Goal: Task Accomplishment & Management: Manage account settings

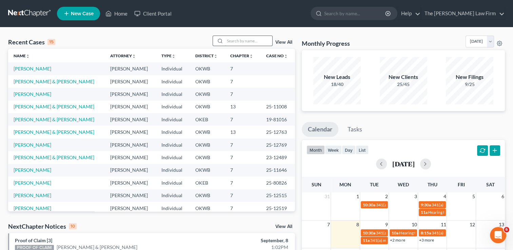
click at [230, 45] on input "search" at bounding box center [248, 41] width 47 height 10
drag, startPoint x: 227, startPoint y: 37, endPoint x: 226, endPoint y: 43, distance: 6.0
click at [226, 43] on input "search" at bounding box center [248, 41] width 47 height 10
type input "[PERSON_NAME]"
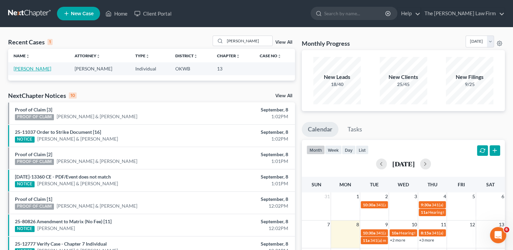
click at [37, 69] on link "[PERSON_NAME]" at bounding box center [33, 69] width 38 height 6
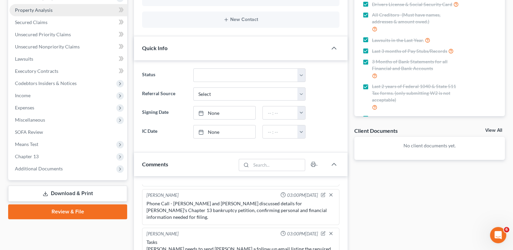
scroll to position [136, 0]
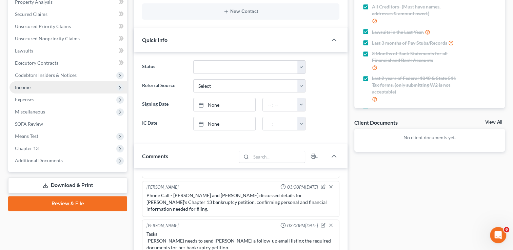
click at [53, 86] on span "Income" at bounding box center [68, 87] width 118 height 12
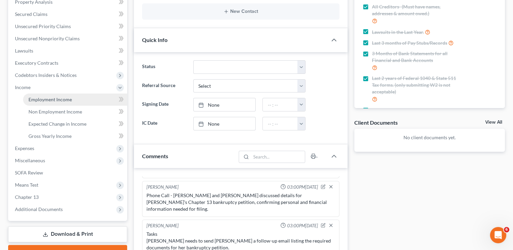
click at [61, 95] on link "Employment Income" at bounding box center [75, 100] width 104 height 12
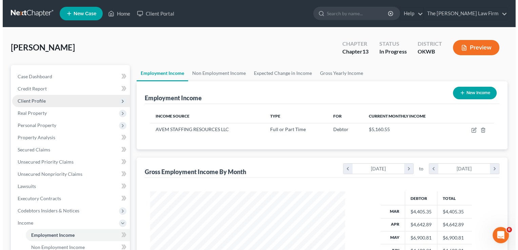
scroll to position [121, 208]
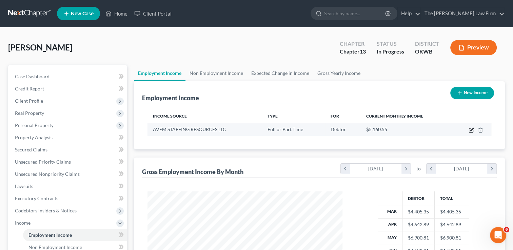
click at [470, 131] on icon "button" at bounding box center [470, 129] width 5 height 5
select select "0"
select select "37"
select select "2"
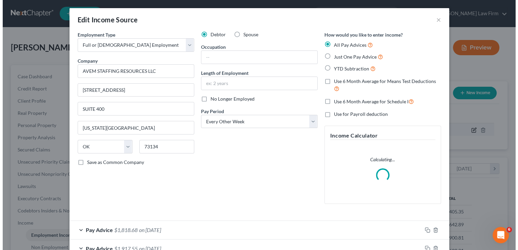
scroll to position [121, 210]
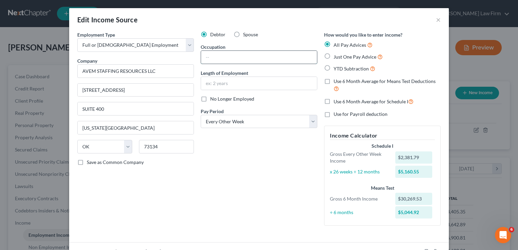
click at [223, 59] on input "text" at bounding box center [259, 57] width 116 height 13
paste input "Materials Management Supervisor"
type input "Materials Management Supervisor"
click at [278, 84] on input "text" at bounding box center [259, 83] width 116 height 13
type input "6 years"
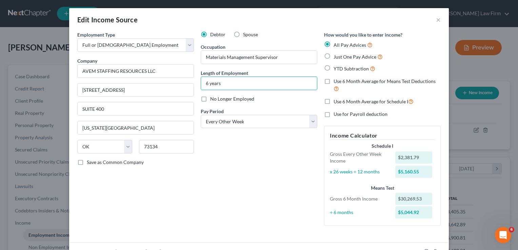
click at [259, 155] on div "Debtor Spouse Occupation Materials Management Supervisor Length of Employment 6…" at bounding box center [258, 131] width 123 height 200
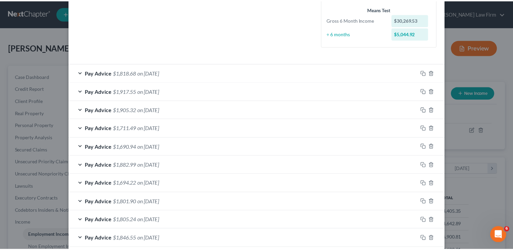
scroll to position [268, 0]
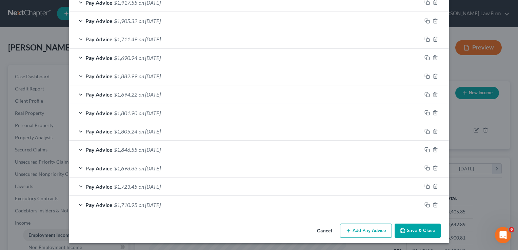
click at [413, 225] on button "Save & Close" at bounding box center [417, 231] width 46 height 14
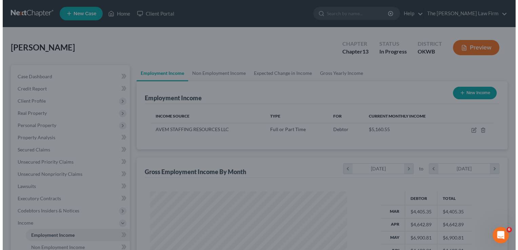
scroll to position [338751, 338663]
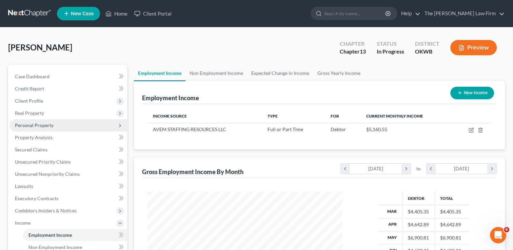
click at [46, 128] on span "Personal Property" at bounding box center [68, 125] width 118 height 12
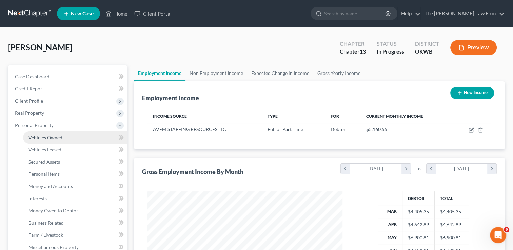
click at [50, 139] on span "Vehicles Owned" at bounding box center [45, 138] width 34 height 6
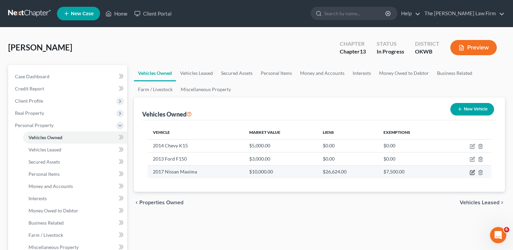
click at [472, 173] on icon "button" at bounding box center [471, 172] width 5 height 5
select select "0"
select select "9"
select select "0"
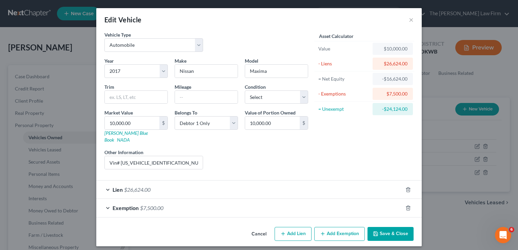
click at [153, 184] on div "Lien $26,624.00" at bounding box center [249, 190] width 306 height 18
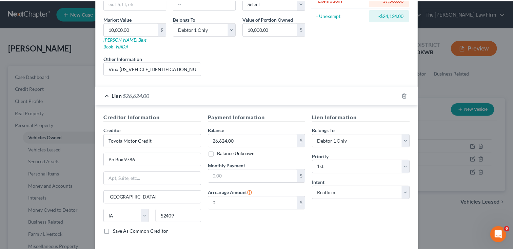
scroll to position [136, 0]
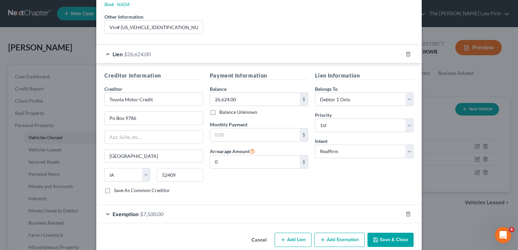
click at [386, 233] on button "Save & Close" at bounding box center [390, 240] width 46 height 14
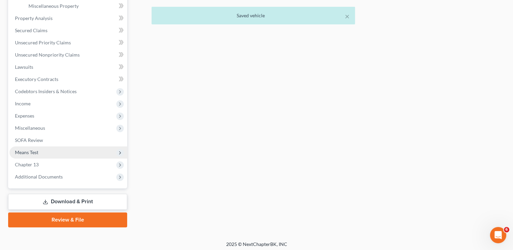
scroll to position [244, 0]
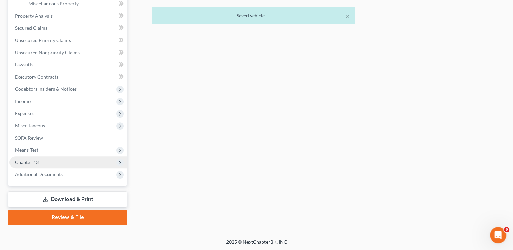
click at [54, 165] on span "Chapter 13" at bounding box center [68, 162] width 118 height 12
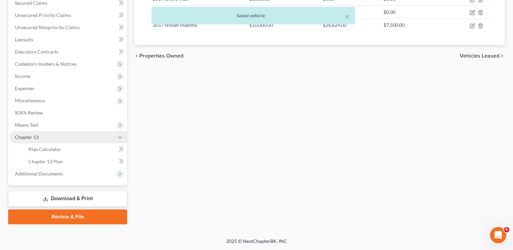
scroll to position [146, 0]
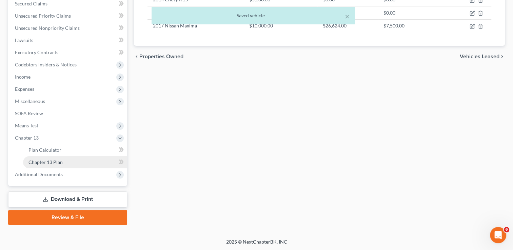
click at [61, 161] on span "Chapter 13 Plan" at bounding box center [45, 162] width 34 height 6
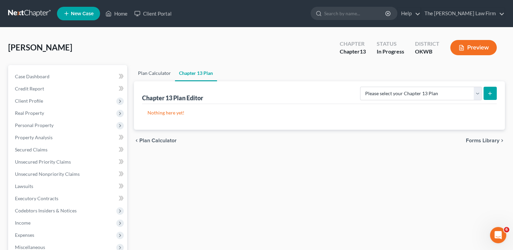
click at [157, 73] on link "Plan Calculator" at bounding box center [154, 73] width 41 height 16
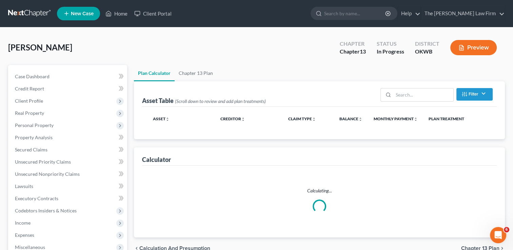
select select "59"
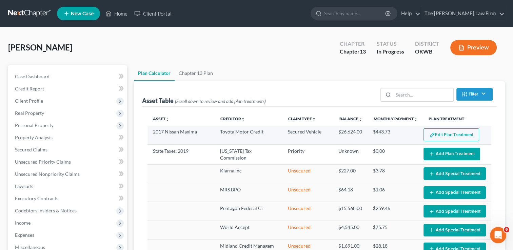
click at [450, 134] on button "Edit Plan Treatment" at bounding box center [451, 134] width 56 height 13
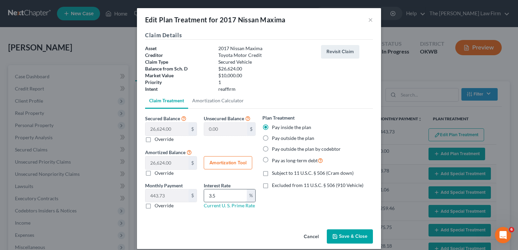
click at [220, 201] on input "3.5" at bounding box center [225, 195] width 43 height 13
click at [182, 192] on div "Monthly Payment 443.73 $ 616.00 $ Override Interest Rate 3.5 % Current U. S. Pr…" at bounding box center [200, 198] width 117 height 33
type input "14.02"
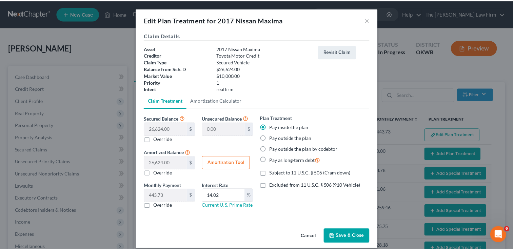
scroll to position [7, 0]
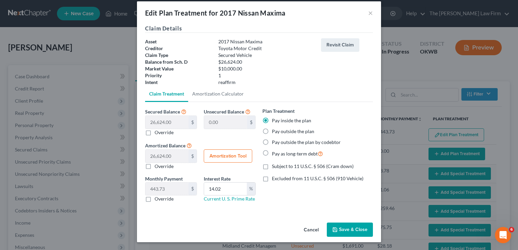
click at [346, 229] on button "Save & Close" at bounding box center [350, 230] width 46 height 14
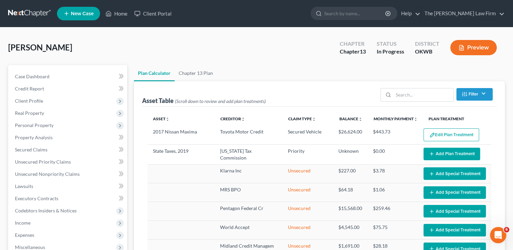
select select "59"
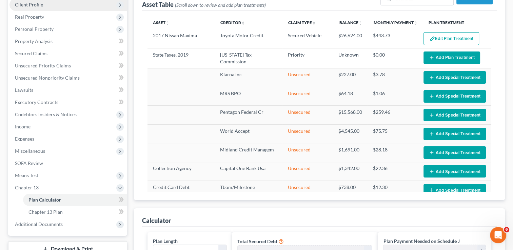
scroll to position [102, 0]
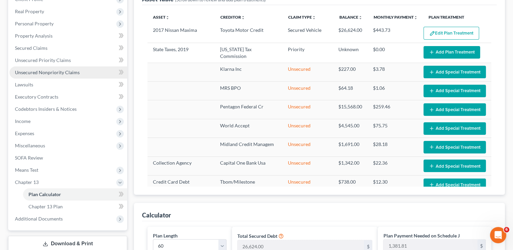
click at [33, 70] on span "Unsecured Nonpriority Claims" at bounding box center [47, 72] width 65 height 6
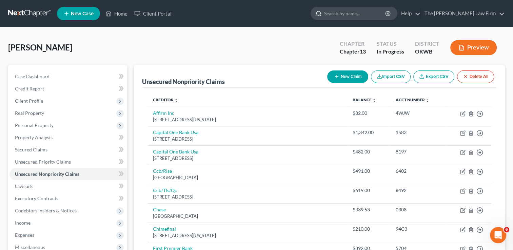
click at [385, 13] on input "search" at bounding box center [355, 13] width 62 height 13
click at [124, 13] on link "Home" at bounding box center [116, 13] width 29 height 12
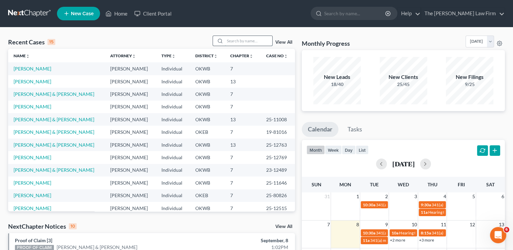
click at [233, 39] on input "search" at bounding box center [248, 41] width 47 height 10
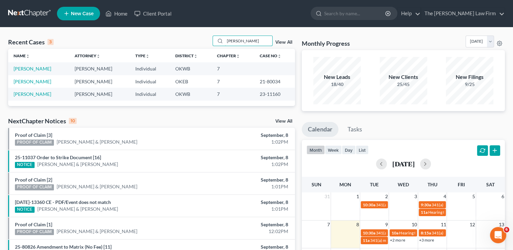
type input "[PERSON_NAME]"
click at [284, 42] on link "View All" at bounding box center [283, 42] width 17 height 5
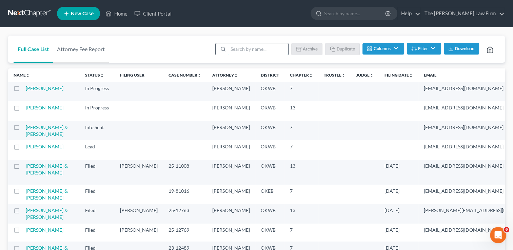
click at [245, 49] on input "search" at bounding box center [258, 49] width 60 height 12
type input "Mavon"
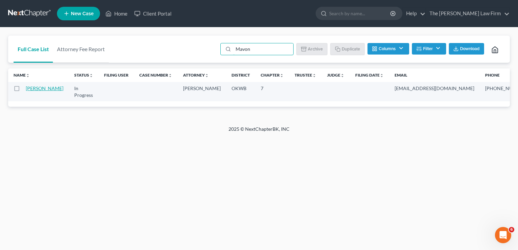
click at [35, 90] on link "[PERSON_NAME]" at bounding box center [45, 88] width 38 height 6
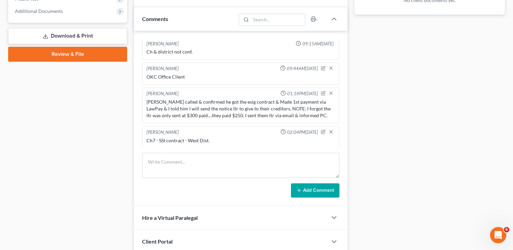
scroll to position [305, 0]
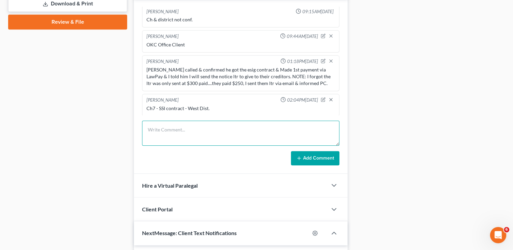
click at [245, 134] on textarea at bounding box center [240, 133] width 197 height 25
type textarea "Called & LM regarding not getting the esig contract back & asked if they could …"
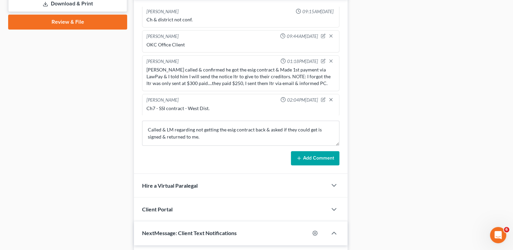
click at [303, 159] on button "Add Comment" at bounding box center [315, 158] width 48 height 14
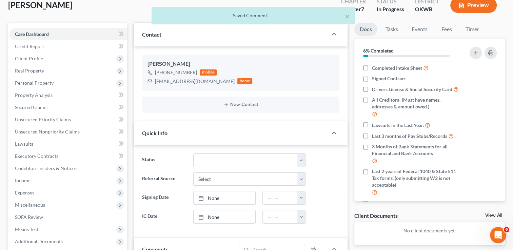
scroll to position [0, 0]
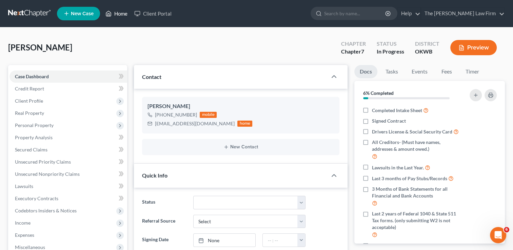
click at [119, 18] on link "Home" at bounding box center [116, 13] width 29 height 12
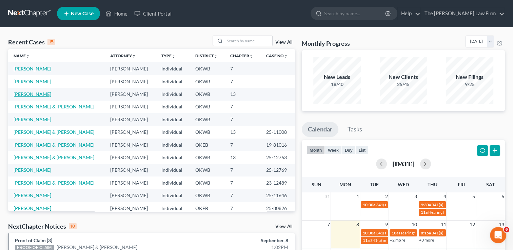
click at [38, 95] on link "[PERSON_NAME]" at bounding box center [33, 94] width 38 height 6
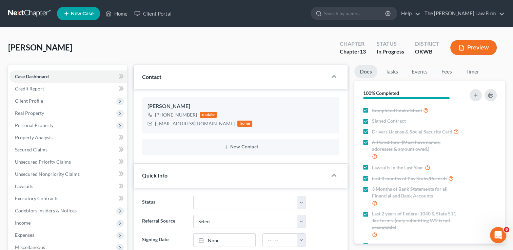
scroll to position [432, 0]
click at [120, 12] on link "Home" at bounding box center [116, 13] width 29 height 12
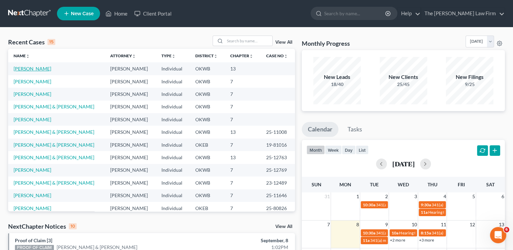
click at [22, 70] on link "[PERSON_NAME]" at bounding box center [33, 69] width 38 height 6
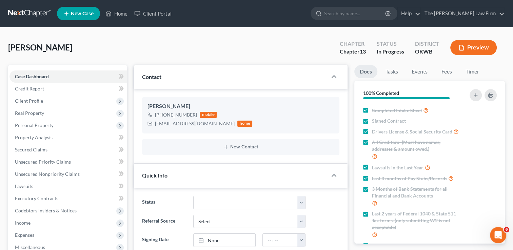
scroll to position [432, 0]
click at [32, 175] on span "Unsecured Nonpriority Claims" at bounding box center [47, 174] width 65 height 6
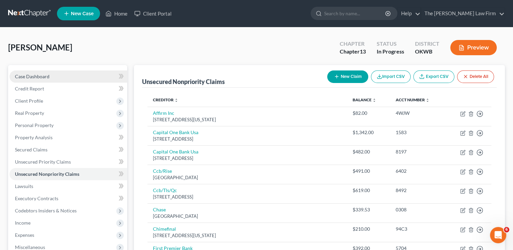
click at [70, 77] on link "Case Dashboard" at bounding box center [68, 76] width 118 height 12
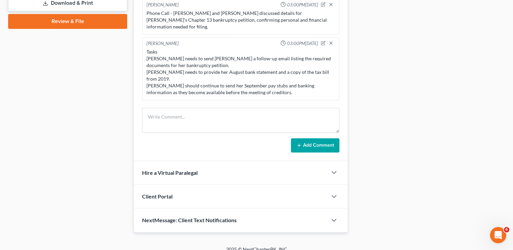
scroll to position [324, 0]
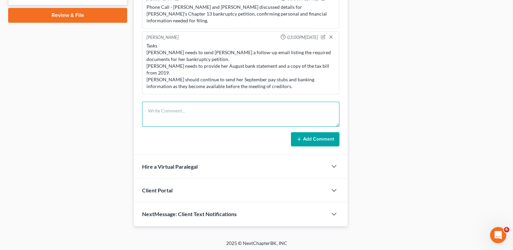
click at [197, 105] on textarea at bounding box center [240, 114] width 197 height 25
type textarea "Emailed client to ask her to contact Pentagon FCU to get a current statement."
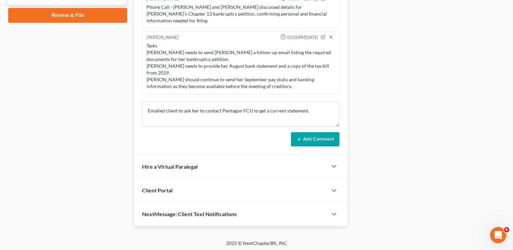
click at [300, 140] on icon at bounding box center [298, 139] width 5 height 5
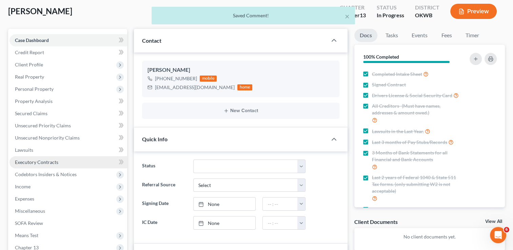
scroll to position [0, 0]
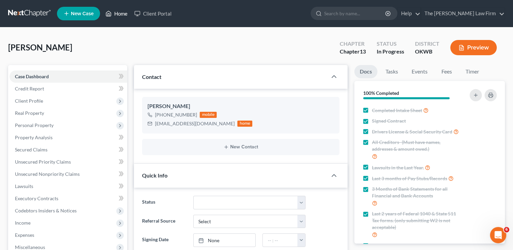
click at [123, 14] on link "Home" at bounding box center [116, 13] width 29 height 12
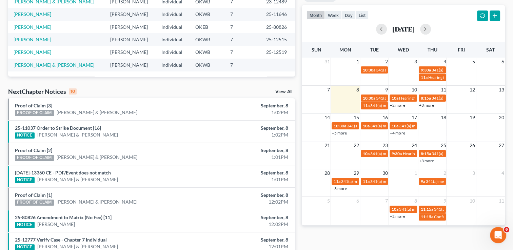
scroll to position [169, 0]
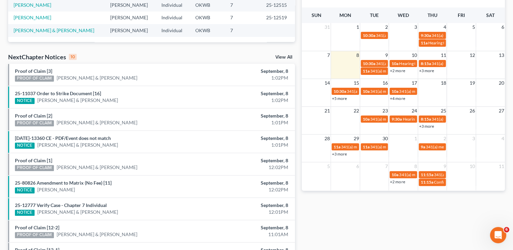
click at [282, 54] on div "NextChapter Notices 10 View All" at bounding box center [151, 58] width 287 height 11
click at [281, 58] on link "View All" at bounding box center [283, 57] width 17 height 5
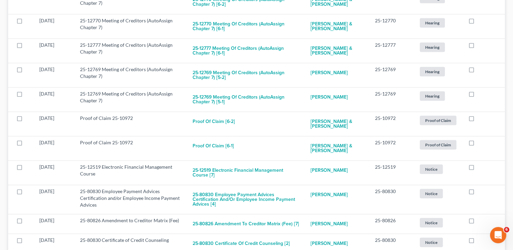
scroll to position [1311, 0]
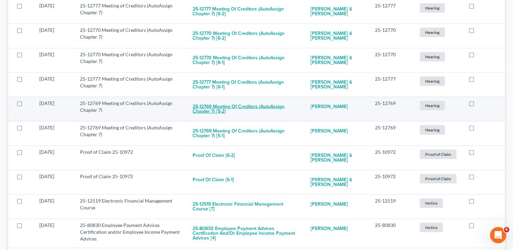
click at [255, 104] on button "25-12769 Meeting of Creditors (AutoAssign Chapter 7) [5-2]" at bounding box center [245, 109] width 107 height 18
checkbox input "true"
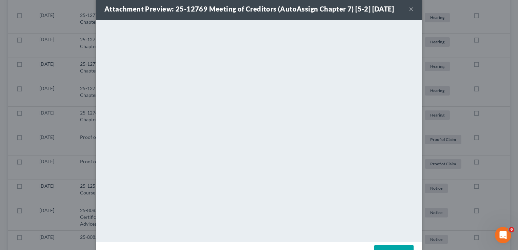
scroll to position [0, 0]
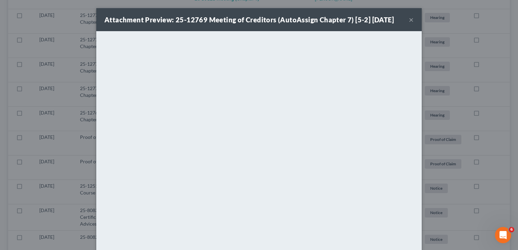
click at [409, 21] on button "×" at bounding box center [411, 20] width 5 height 8
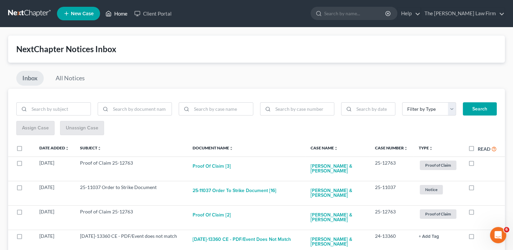
click at [120, 10] on link "Home" at bounding box center [116, 13] width 29 height 12
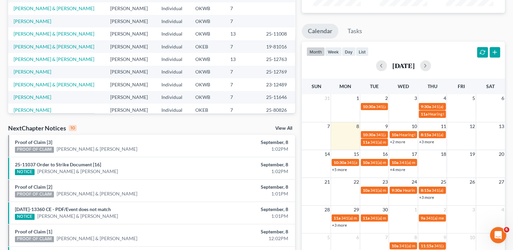
scroll to position [136, 0]
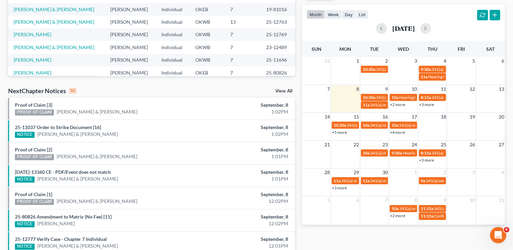
click at [404, 90] on td "10" at bounding box center [403, 89] width 29 height 8
click at [346, 19] on div "month week day list" at bounding box center [337, 15] width 62 height 11
click at [350, 16] on button "day" at bounding box center [349, 14] width 14 height 9
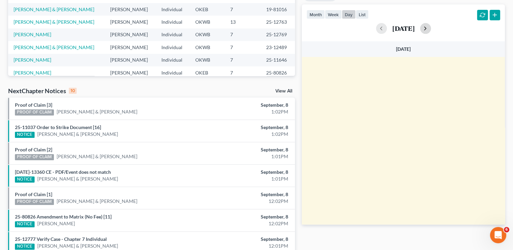
click at [431, 32] on button "button" at bounding box center [425, 28] width 11 height 11
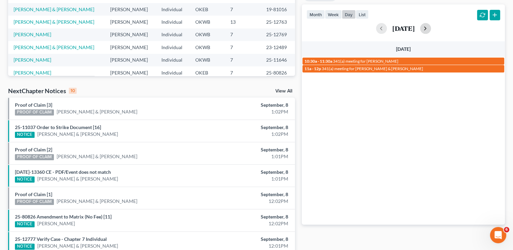
click at [431, 32] on button "button" at bounding box center [425, 28] width 11 height 11
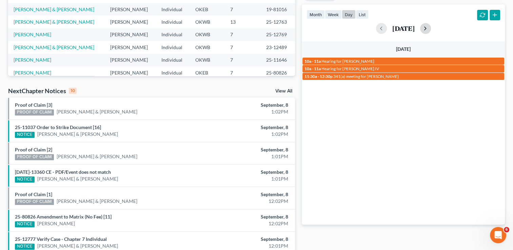
click at [431, 27] on button "button" at bounding box center [425, 28] width 11 height 11
